Goal: Task Accomplishment & Management: Use online tool/utility

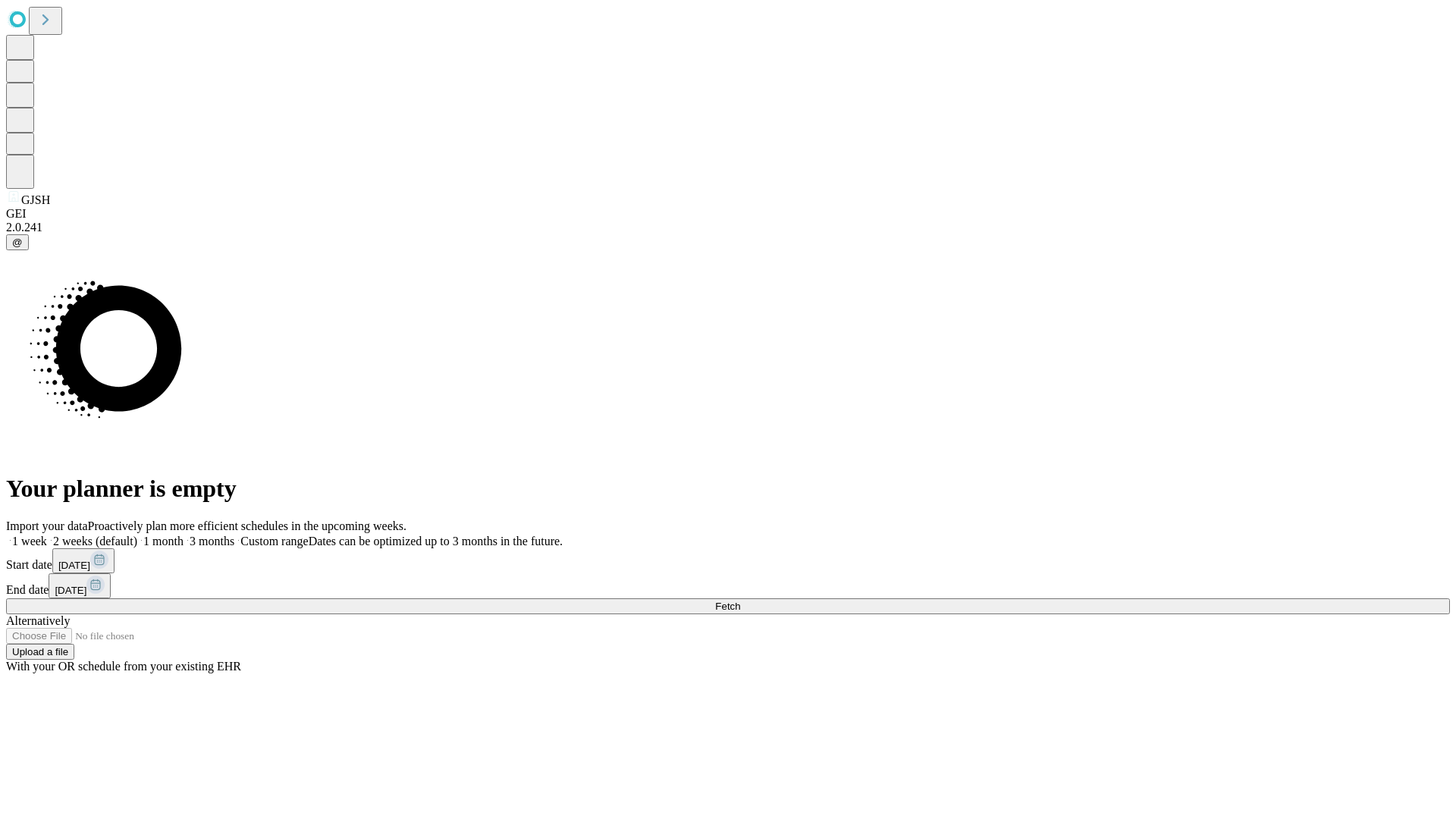
click at [740, 600] on span "Fetch" at bounding box center [728, 606] width 26 height 12
